Goal: Information Seeking & Learning: Learn about a topic

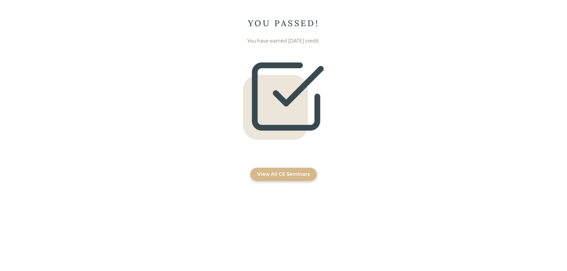
click at [286, 174] on div "View All CE Seminars" at bounding box center [283, 174] width 53 height 7
